Goal: Navigation & Orientation: Find specific page/section

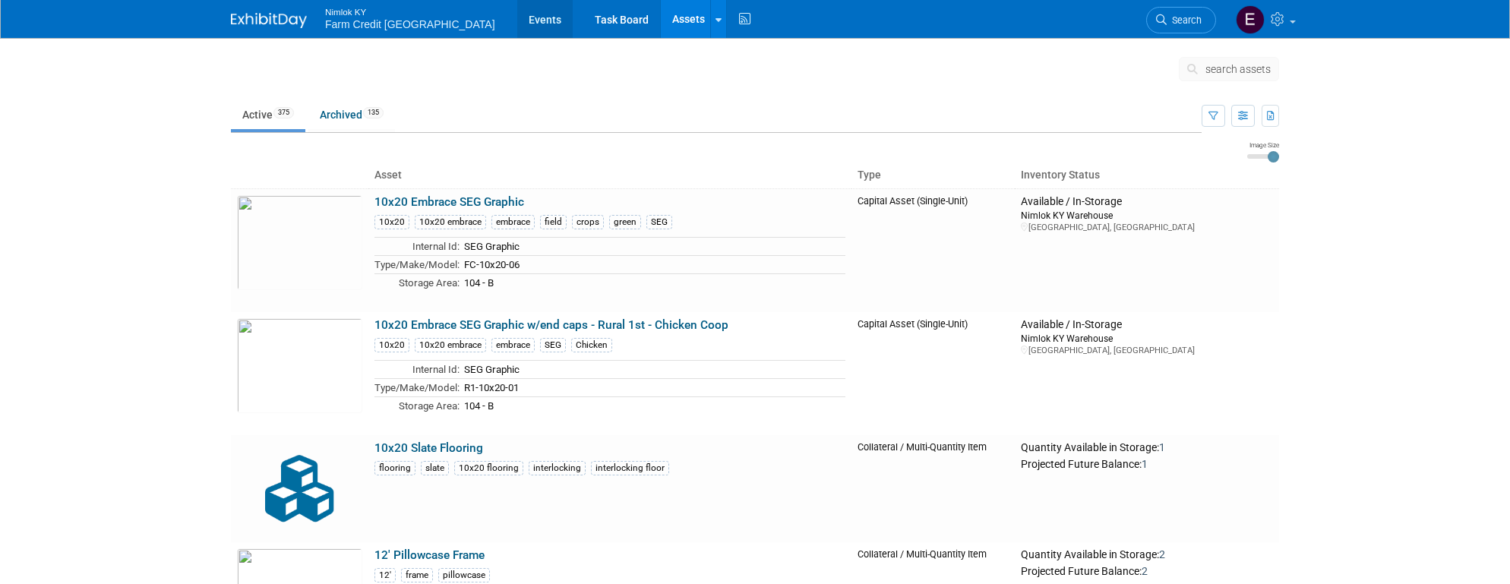
click at [517, 16] on link "Events" at bounding box center [544, 19] width 55 height 38
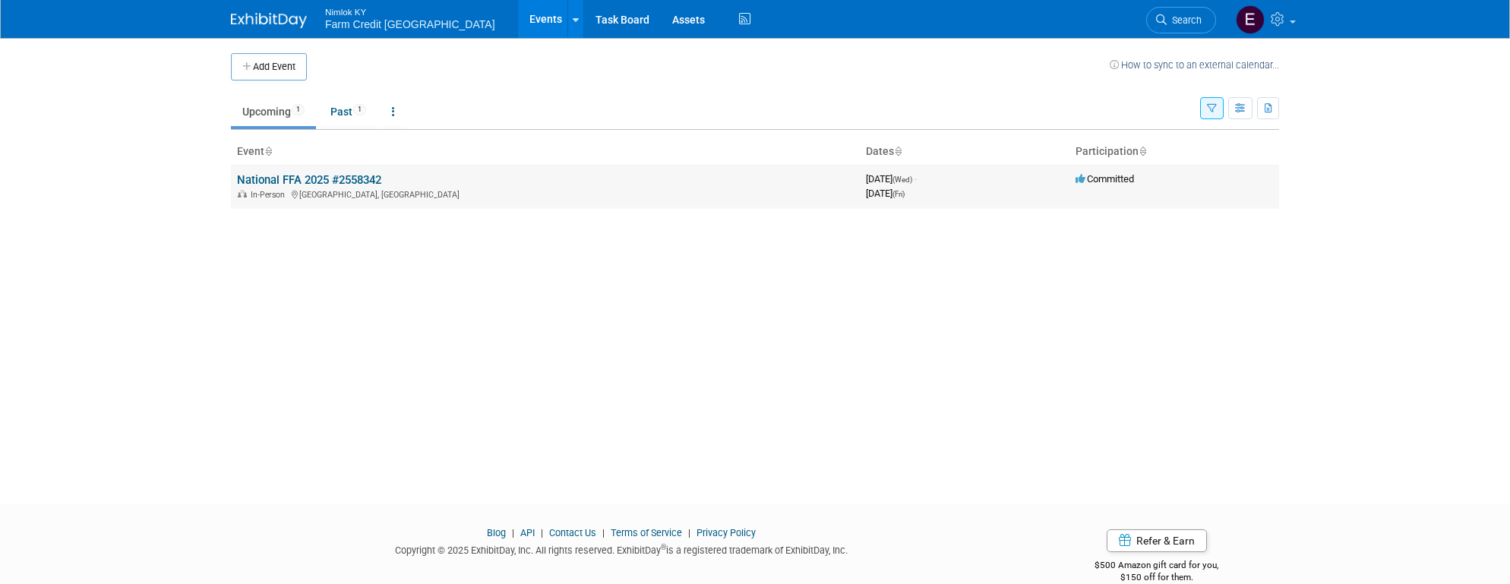
click at [282, 176] on link "National FFA 2025 #2558342" at bounding box center [309, 180] width 144 height 14
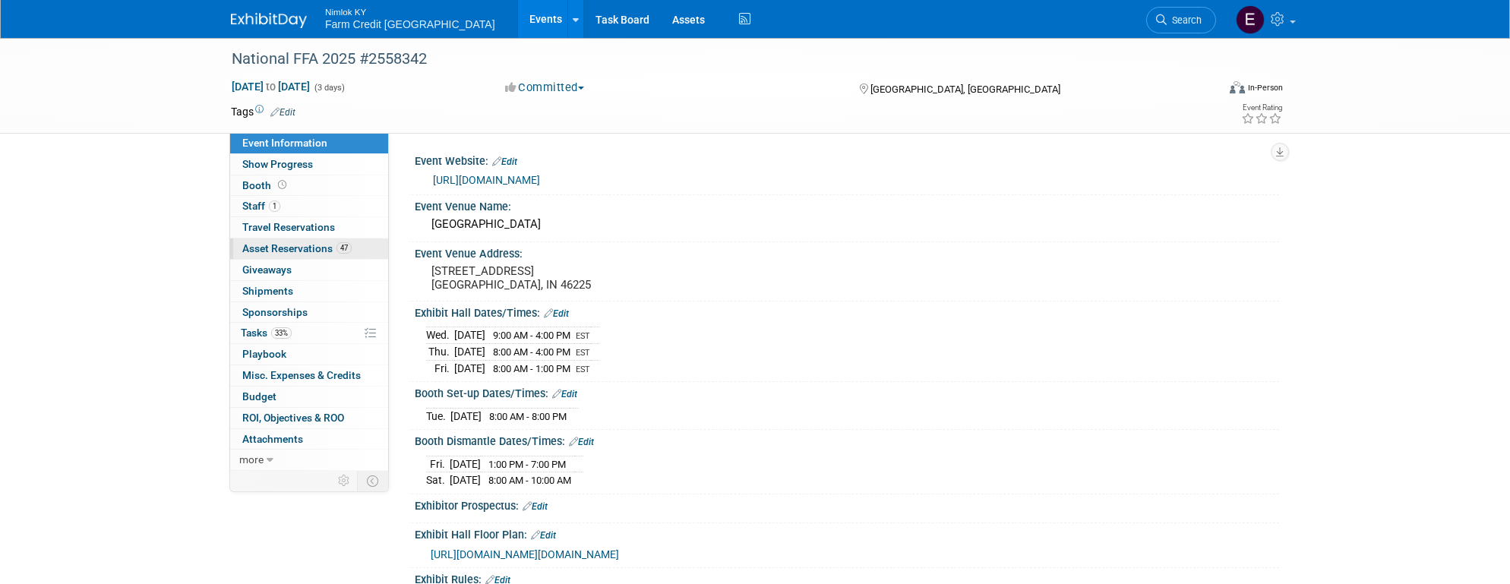
click at [270, 251] on span "Asset Reservations 47" at bounding box center [296, 248] width 109 height 12
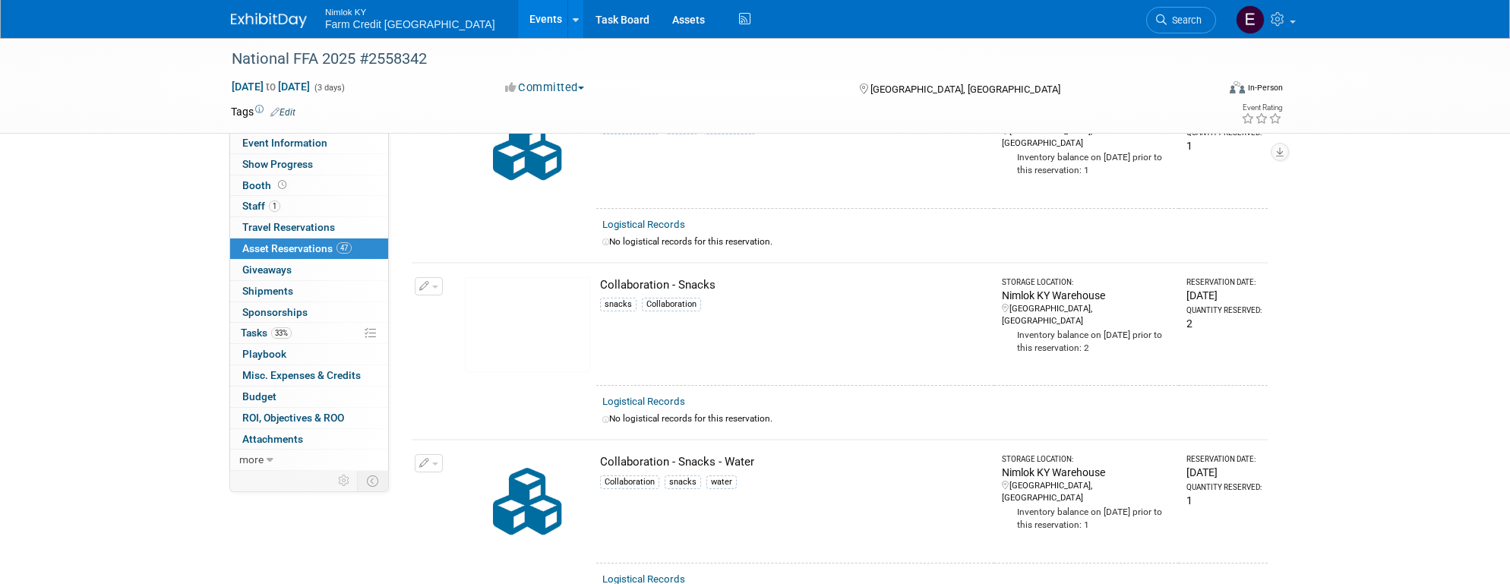
scroll to position [6160, 0]
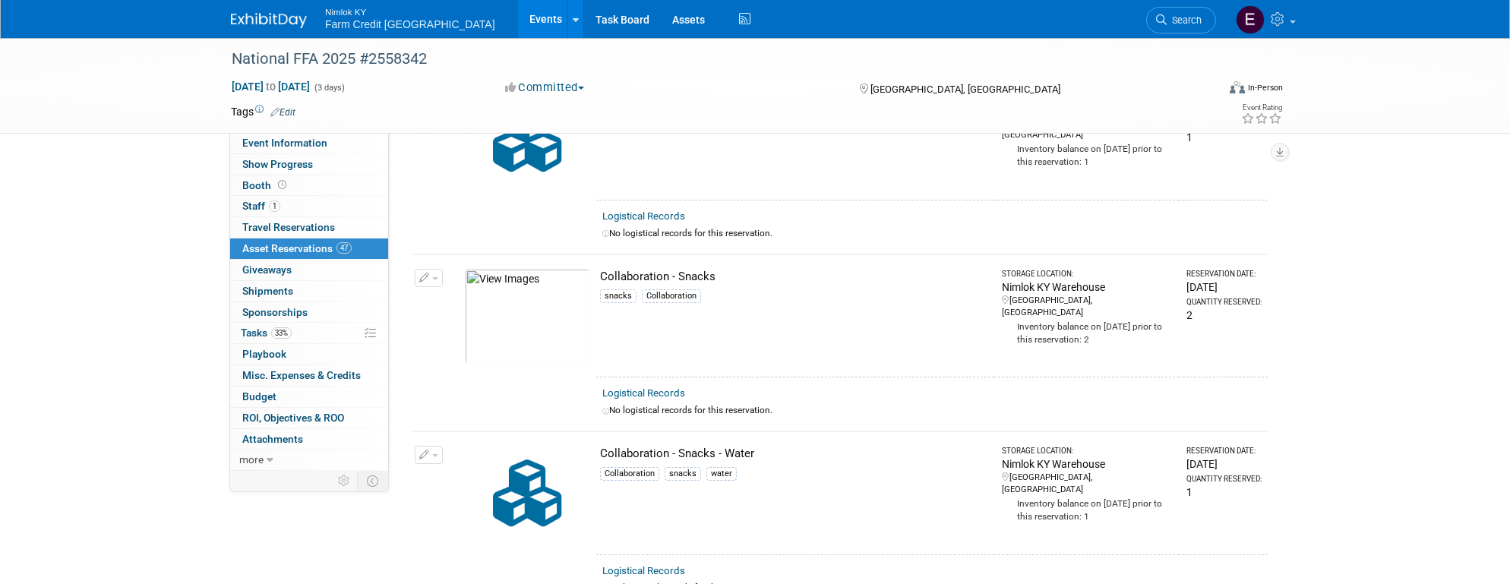
click at [532, 315] on img at bounding box center [527, 316] width 125 height 95
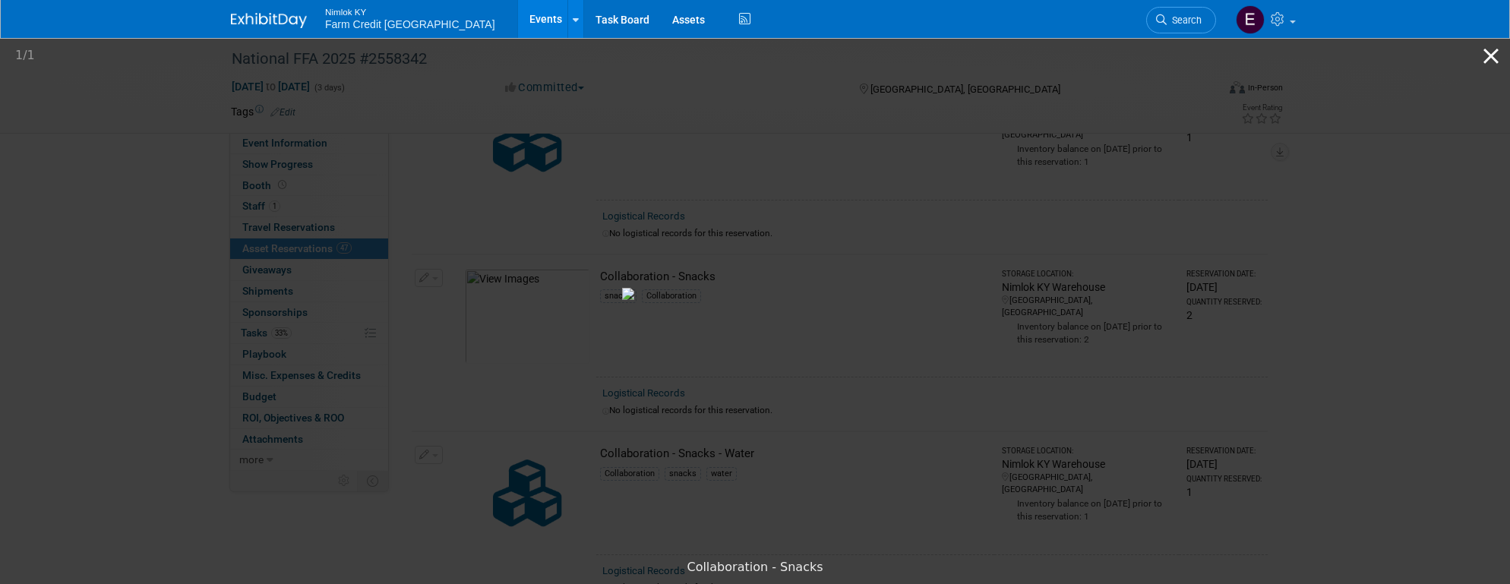
click at [1493, 63] on button "Close gallery" at bounding box center [1491, 56] width 38 height 36
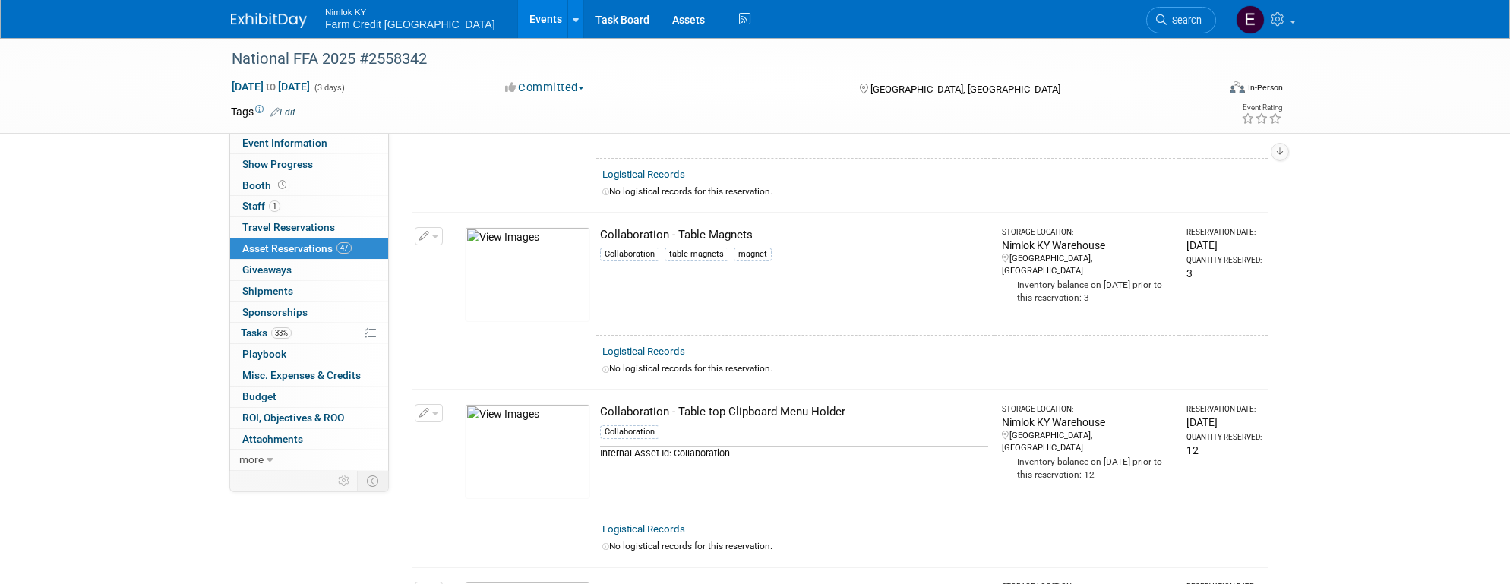
scroll to position [6572, 0]
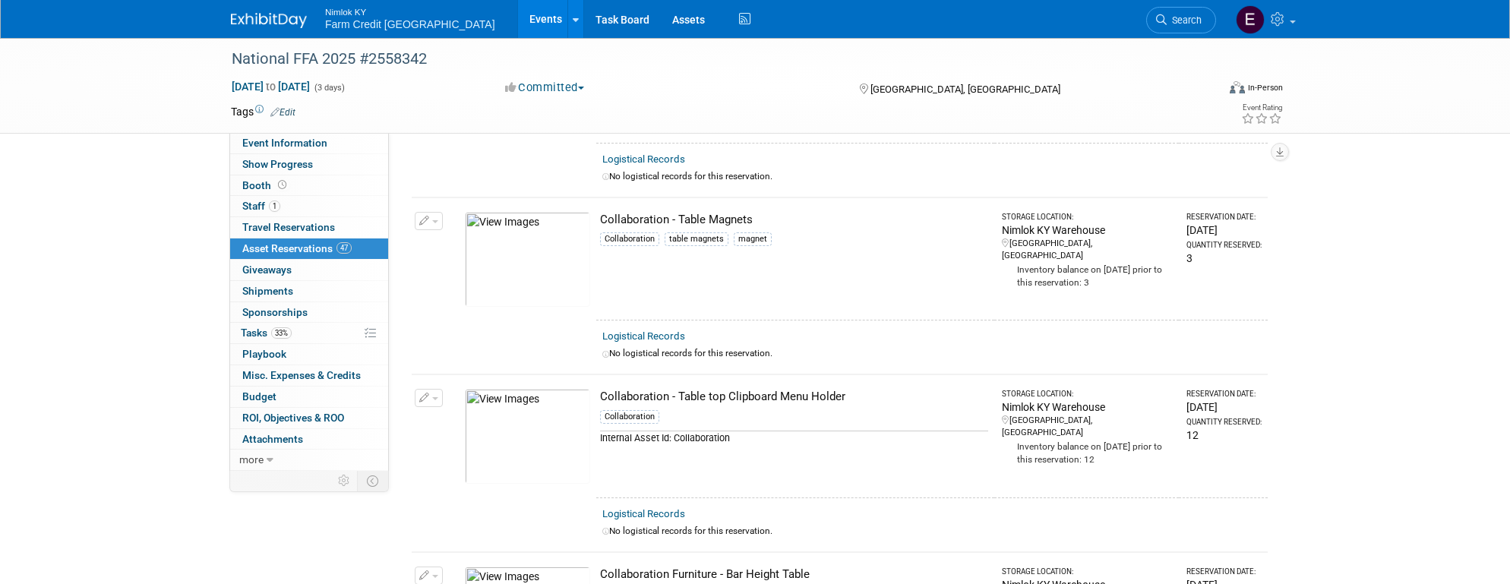
click at [511, 266] on img at bounding box center [527, 259] width 125 height 95
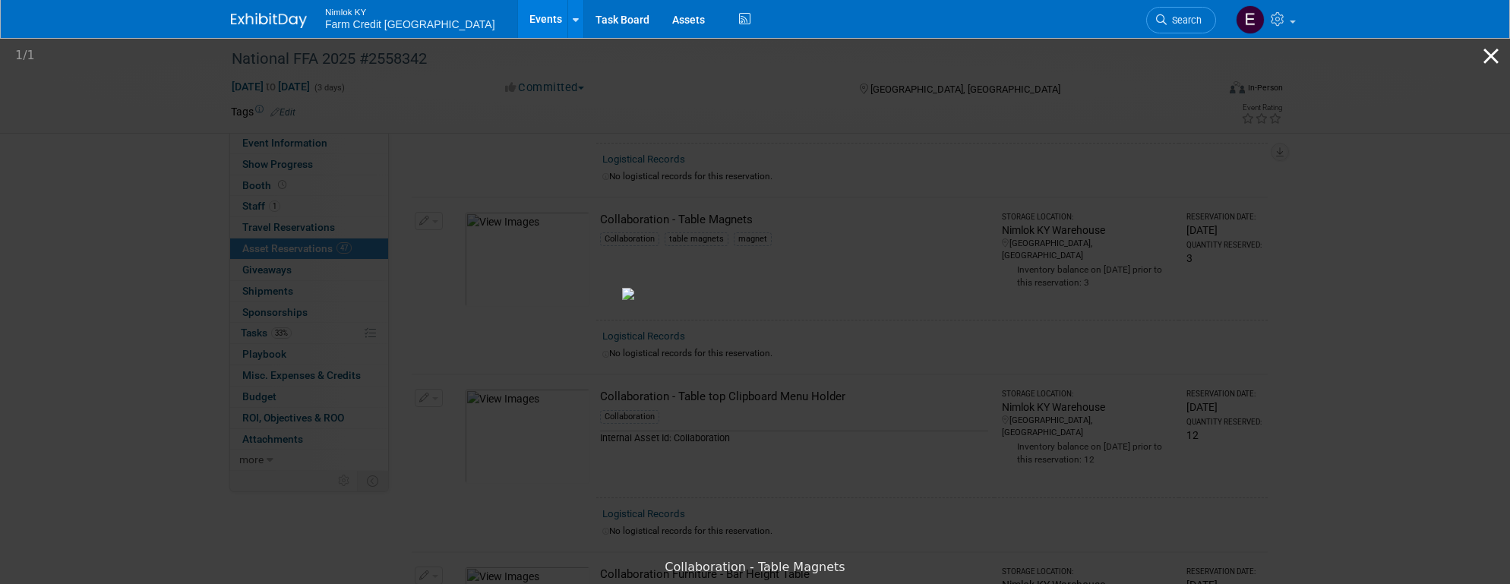
click at [1488, 50] on button "Close gallery" at bounding box center [1491, 56] width 38 height 36
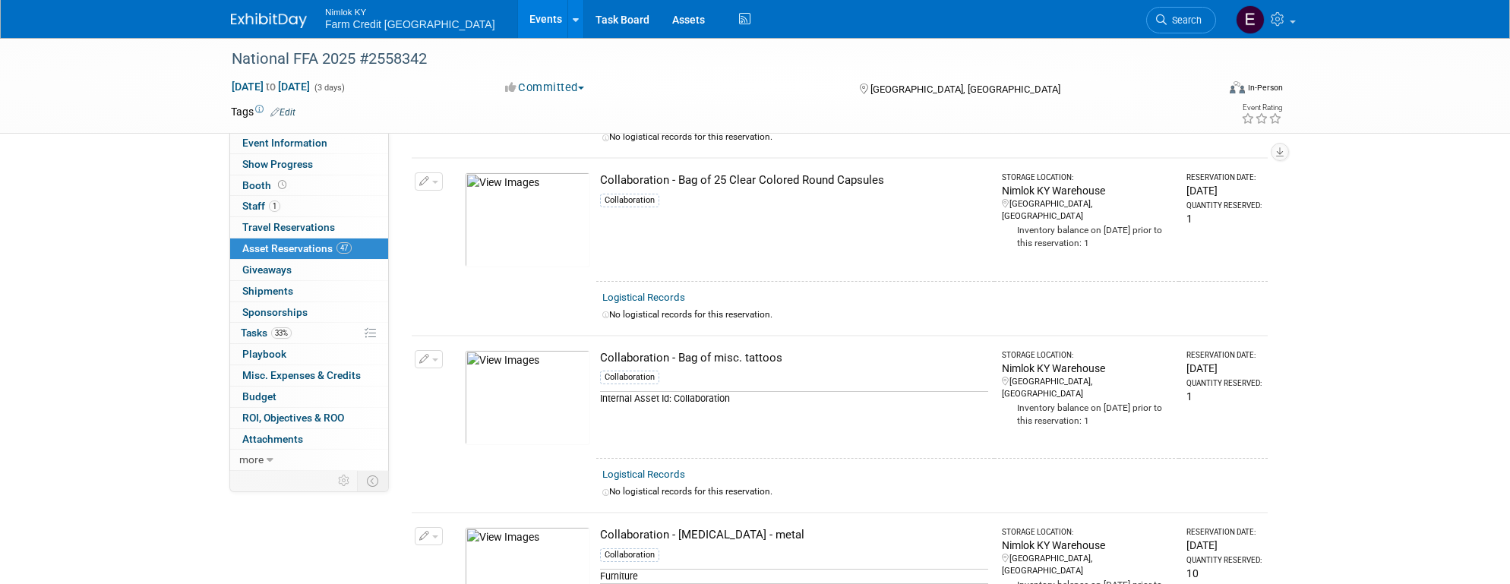
scroll to position [0, 0]
